Goal: Find specific page/section: Find specific page/section

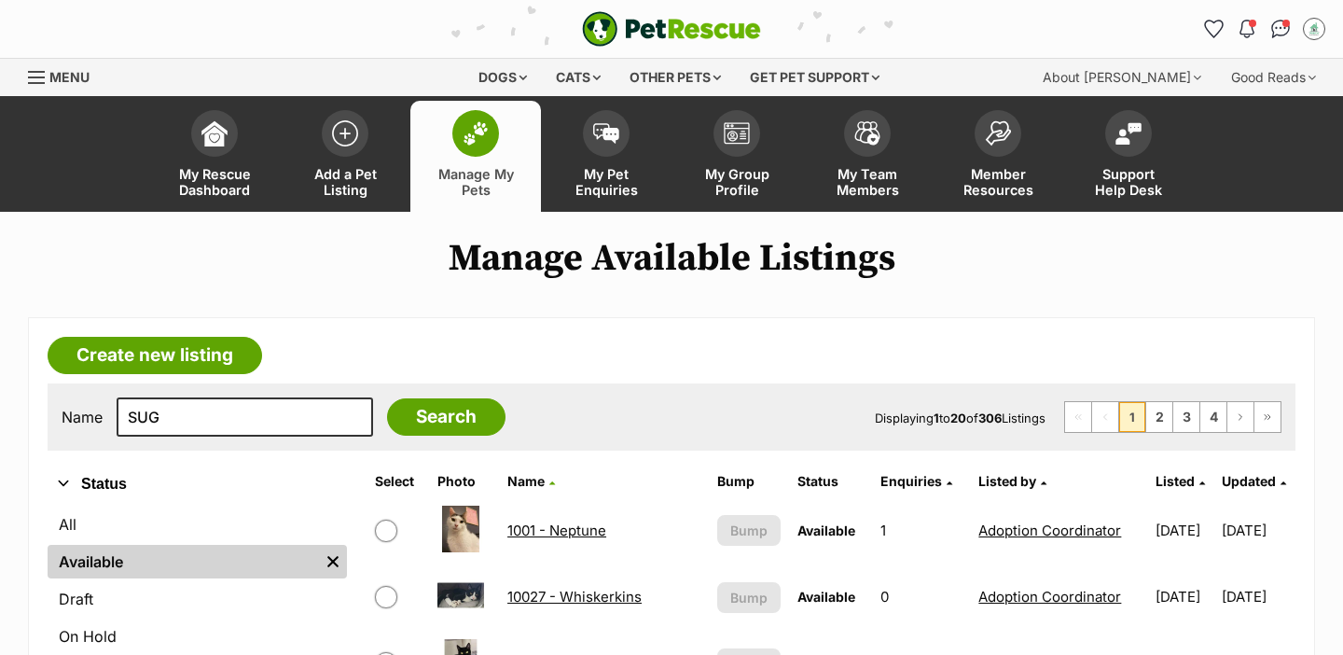
type input "SUG"
click at [387, 398] on input "Search" at bounding box center [446, 416] width 118 height 37
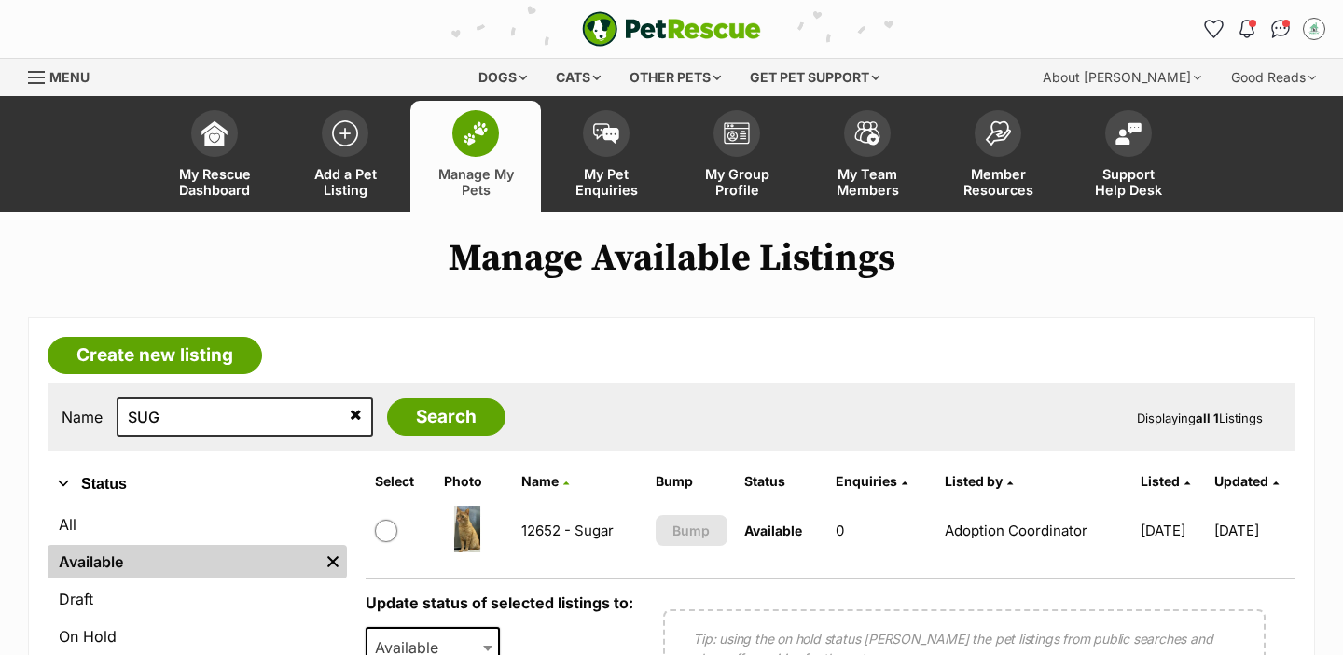
click at [561, 528] on link "12652 - Sugar" at bounding box center [567, 530] width 92 height 18
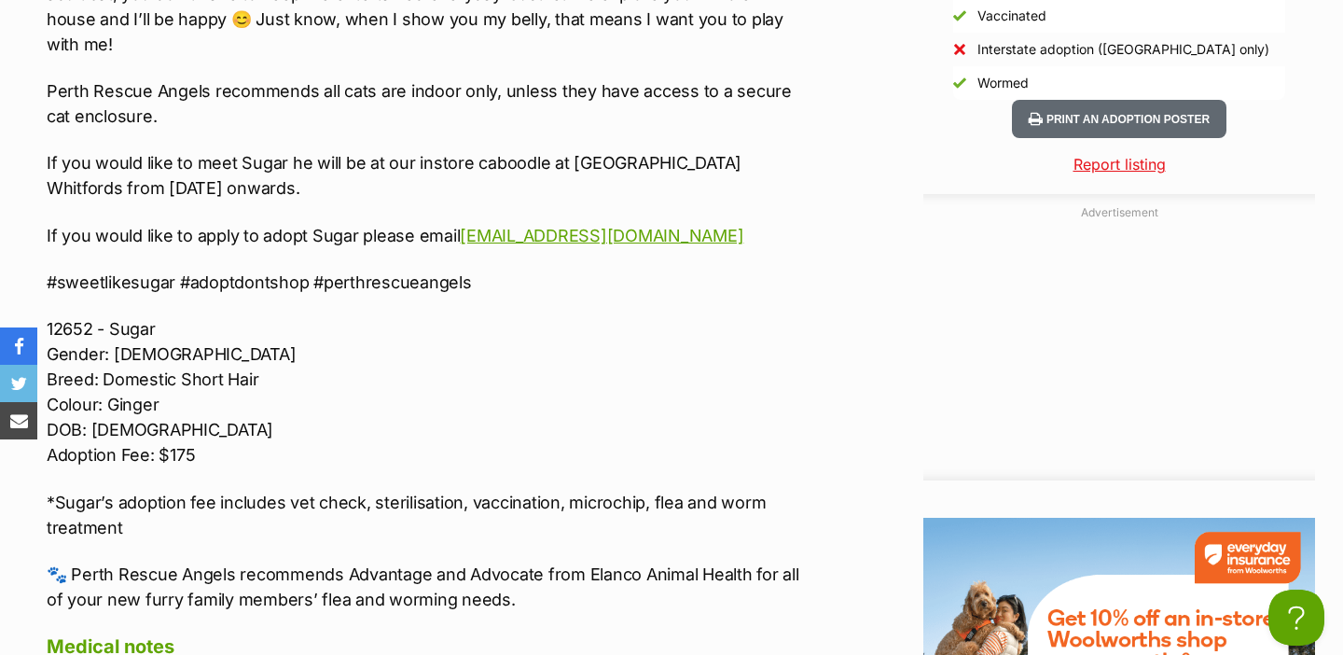
scroll to position [2305, 0]
